Goal: Check status: Check status

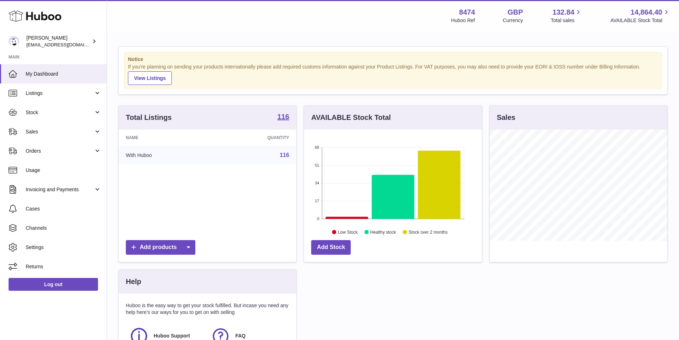
scroll to position [111, 178]
click at [40, 131] on span "Sales" at bounding box center [60, 131] width 68 height 7
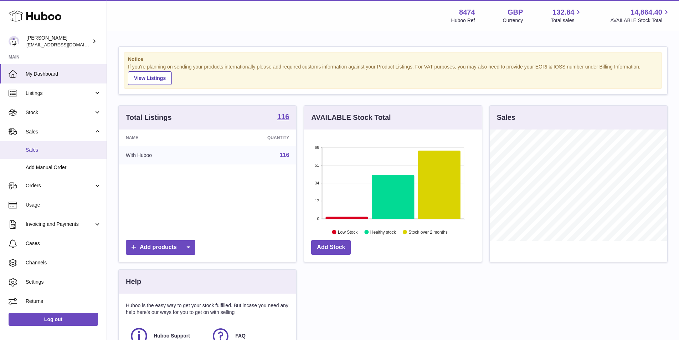
click at [36, 146] on span "Sales" at bounding box center [64, 149] width 76 height 7
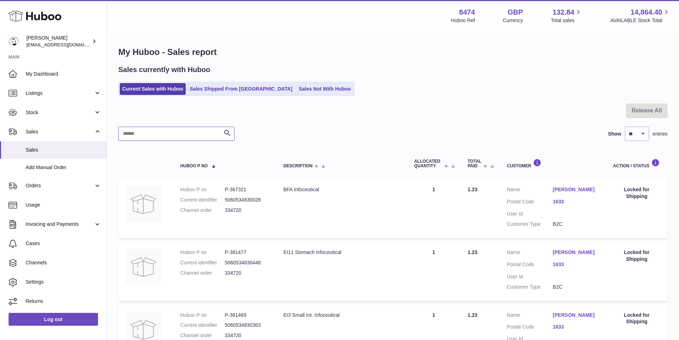
click at [184, 130] on input "text" at bounding box center [176, 133] width 116 height 14
type input "******"
drag, startPoint x: 156, startPoint y: 131, endPoint x: 0, endPoint y: 128, distance: 155.7
click at [0, 128] on div "Huboo Paul Skinner orders@neshealth.com Main My Dashboard Listings Not with Hub…" at bounding box center [339, 274] width 679 height 548
